Goal: Navigation & Orientation: Find specific page/section

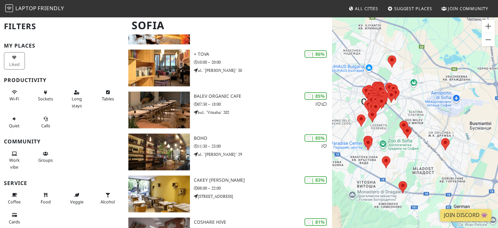
scroll to position [467, 0]
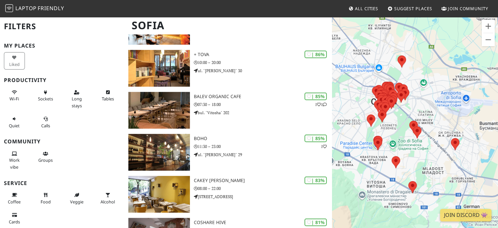
click at [361, 99] on div "Per navigare, premi i tasti Freccia." at bounding box center [415, 130] width 166 height 228
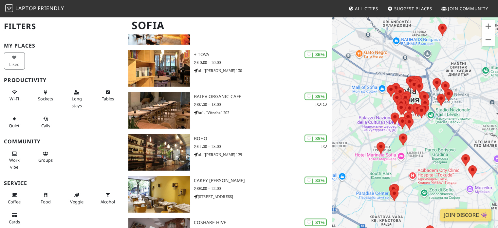
click at [361, 99] on div "Per navigare, premi i tasti Freccia." at bounding box center [415, 130] width 166 height 228
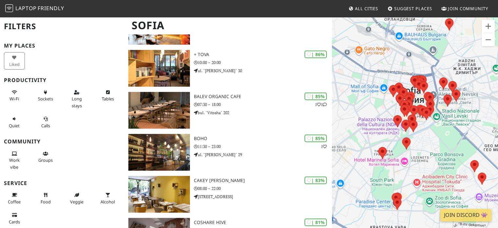
click at [361, 99] on div "Per navigare, premi i tasti Freccia." at bounding box center [415, 130] width 166 height 228
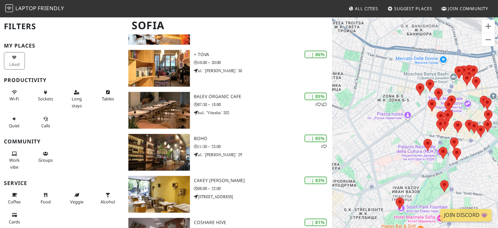
drag, startPoint x: 391, startPoint y: 109, endPoint x: 332, endPoint y: 100, distance: 59.7
click at [332, 100] on div "Per navigare, premi i tasti Freccia." at bounding box center [415, 130] width 166 height 228
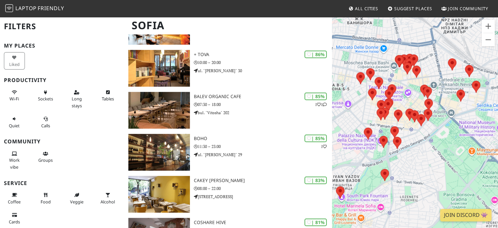
click at [404, 80] on div "Per navigare, premi i tasti Freccia." at bounding box center [415, 130] width 166 height 228
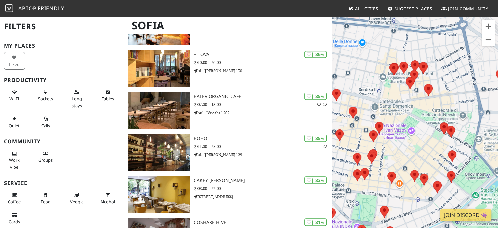
drag, startPoint x: 392, startPoint y: 74, endPoint x: 391, endPoint y: 102, distance: 27.8
click at [391, 102] on div "Per navigare, premi i tasti Freccia." at bounding box center [415, 130] width 166 height 228
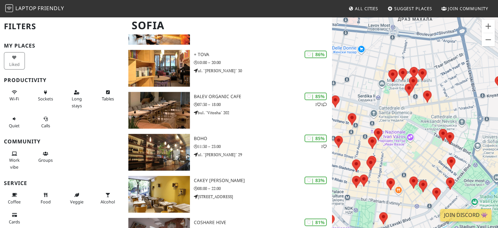
click at [394, 93] on div "Per navigare, premi i tasti Freccia." at bounding box center [415, 130] width 166 height 228
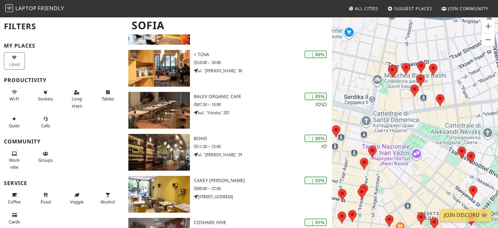
click at [394, 93] on div "Per navigare, premi i tasti Freccia." at bounding box center [415, 130] width 166 height 228
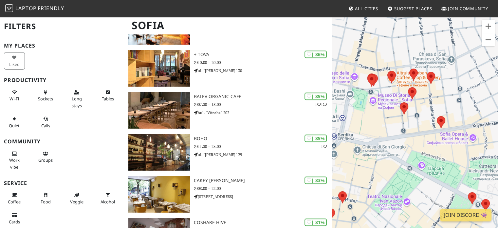
drag, startPoint x: 401, startPoint y: 86, endPoint x: 379, endPoint y: 104, distance: 28.2
click at [379, 104] on div "Per navigare, premi i tasti Freccia." at bounding box center [415, 130] width 166 height 228
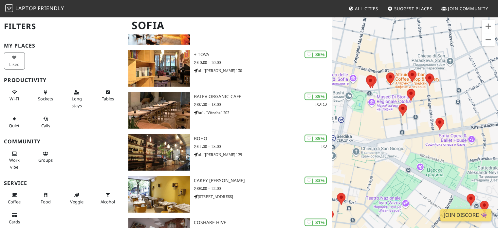
click at [382, 93] on div "Per navigare, premi i tasti Freccia." at bounding box center [415, 130] width 166 height 228
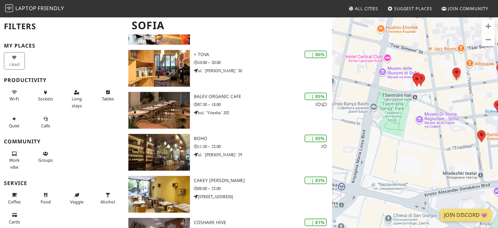
click at [441, 96] on div "Per navigare, premi i tasti Freccia." at bounding box center [415, 130] width 166 height 228
click at [413, 73] on area at bounding box center [413, 73] width 0 height 0
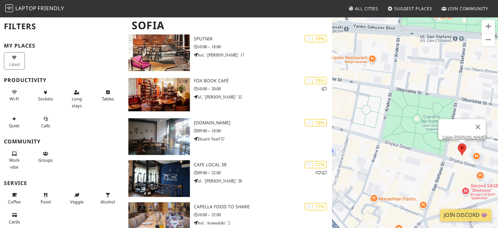
scroll to position [855, 0]
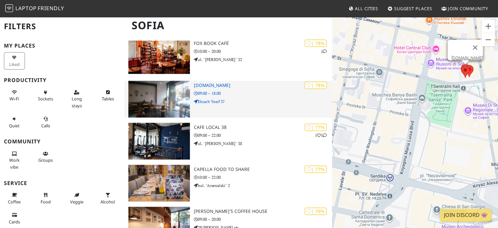
click at [174, 89] on img at bounding box center [158, 99] width 61 height 37
